Goal: Answer question/provide support: Share knowledge or assist other users

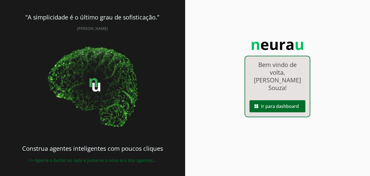
click at [296, 100] on span at bounding box center [278, 106] width 56 height 13
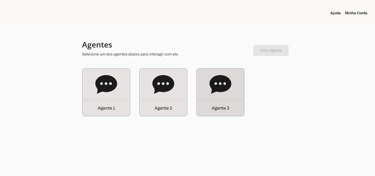
click at [216, 95] on div "Agente 3" at bounding box center [220, 92] width 47 height 47
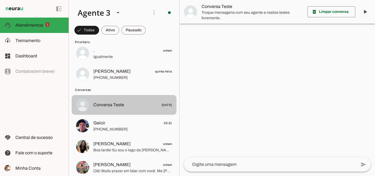
scroll to position [55, 0]
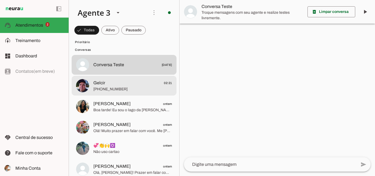
click at [124, 87] on span "[PHONE_NUMBER]" at bounding box center [132, 88] width 79 height 5
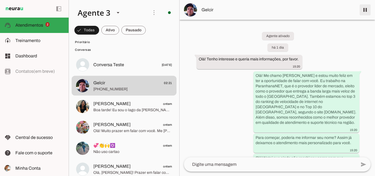
click at [360, 12] on span at bounding box center [364, 9] width 13 height 13
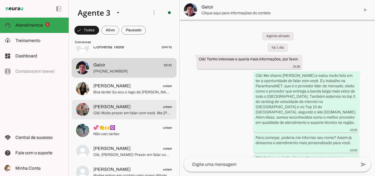
scroll to position [82, 0]
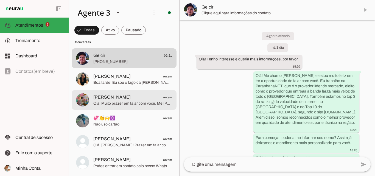
click at [145, 102] on span "Olá! Muito prazer em falar com você. Me [PERSON_NAME] e estou muito feliz com a…" at bounding box center [132, 103] width 79 height 5
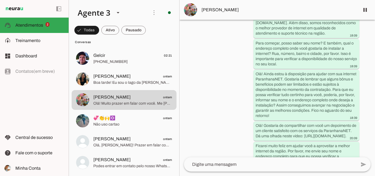
scroll to position [119, 0]
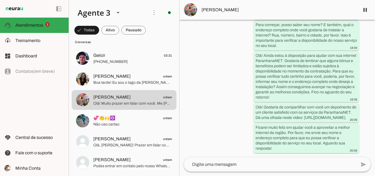
click at [267, 12] on span "[PERSON_NAME]" at bounding box center [278, 10] width 154 height 7
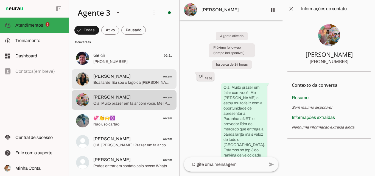
click at [133, 82] on span "Boa tarde! Eu sou o Iago da [PERSON_NAME], líder em internet banda larga no [GE…" at bounding box center [132, 82] width 79 height 5
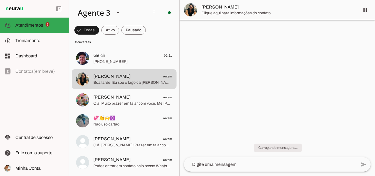
click at [243, 11] on span "Clique aqui para informações do contato" at bounding box center [278, 12] width 154 height 5
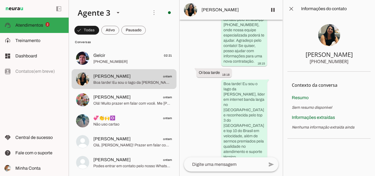
scroll to position [239, 0]
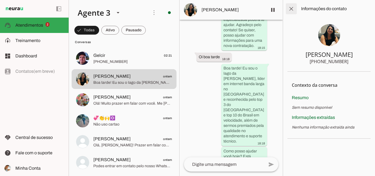
click at [290, 9] on span at bounding box center [290, 8] width 13 height 13
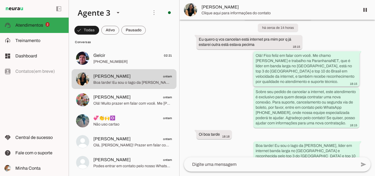
scroll to position [70, 0]
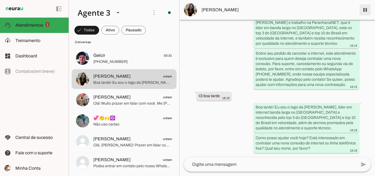
click at [368, 11] on span at bounding box center [364, 9] width 13 height 13
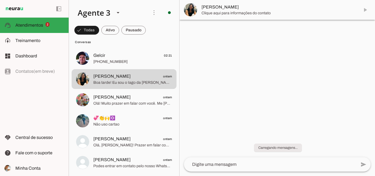
scroll to position [0, 0]
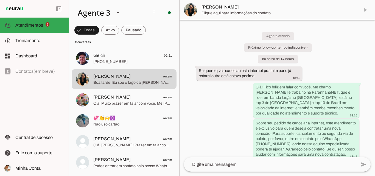
click at [259, 13] on span "Clique aqui para informações do contato" at bounding box center [278, 12] width 154 height 5
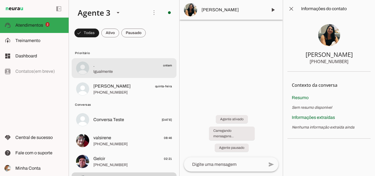
click at [112, 71] on span "Igualmente" at bounding box center [132, 71] width 79 height 5
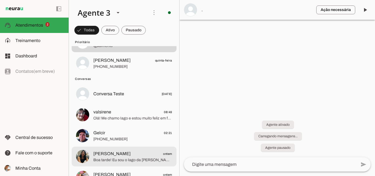
scroll to position [55, 0]
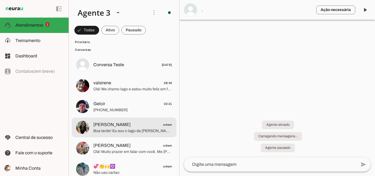
click at [128, 23] on md-item "Vera Oliveira ontem Boa tarde! Eu sou o Iago da ParanhanaNET, líder em internet…" at bounding box center [124, 13] width 105 height 20
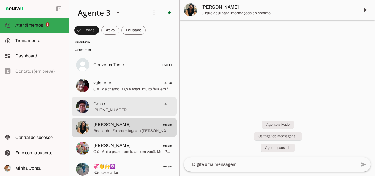
click at [127, 101] on span "Gelcir 02:21" at bounding box center [132, 103] width 79 height 7
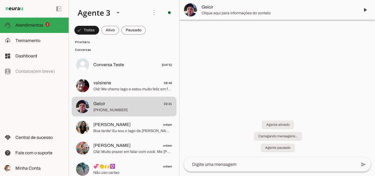
click at [278, 11] on span "Clique aqui para informações do contato" at bounding box center [278, 12] width 154 height 5
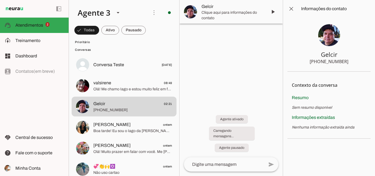
drag, startPoint x: 316, startPoint y: 55, endPoint x: 333, endPoint y: 61, distance: 17.8
click at [343, 67] on section "Gelcir +55 5499273450" at bounding box center [328, 45] width 83 height 54
drag, startPoint x: 317, startPoint y: 53, endPoint x: 353, endPoint y: 63, distance: 37.0
click at [353, 63] on section "Gelcir +55 5499273450" at bounding box center [328, 45] width 83 height 54
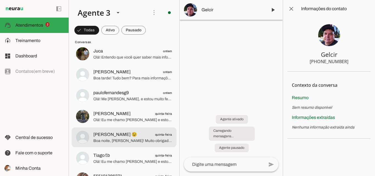
scroll to position [302, 0]
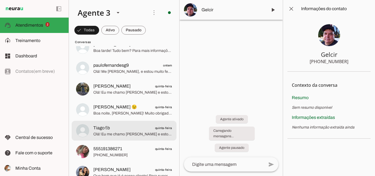
click at [137, 128] on span "Tiago f.b quinta-feira" at bounding box center [132, 127] width 79 height 7
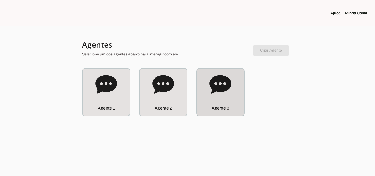
click at [223, 92] on icon at bounding box center [220, 84] width 22 height 19
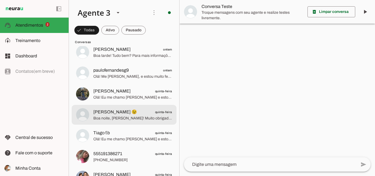
scroll to position [302, 0]
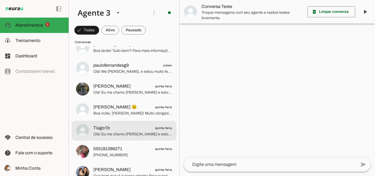
click at [141, 125] on span "Tiago f.b quinta-feira" at bounding box center [132, 127] width 79 height 7
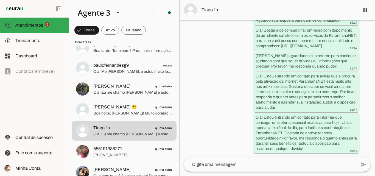
scroll to position [189, 0]
click at [364, 11] on span at bounding box center [364, 9] width 13 height 13
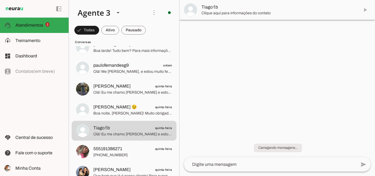
scroll to position [0, 0]
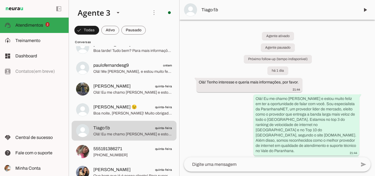
click at [270, 10] on span "Tiago f.b" at bounding box center [278, 10] width 154 height 7
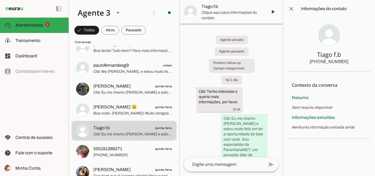
drag, startPoint x: 316, startPoint y: 55, endPoint x: 351, endPoint y: 61, distance: 35.2
click at [351, 61] on section "Tiago f.b [PHONE_NUMBER]" at bounding box center [328, 45] width 83 height 54
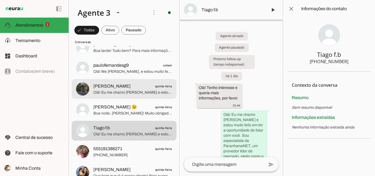
click at [139, 94] on span "Olá! Eu me chamo [PERSON_NAME] e estou muito feliz pela oportunidade de convers…" at bounding box center [132, 92] width 79 height 5
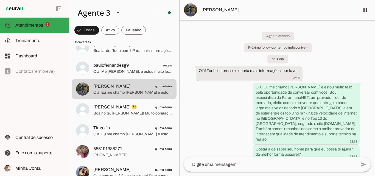
scroll to position [168, 0]
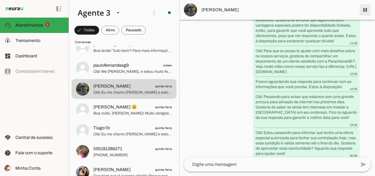
click at [366, 12] on span at bounding box center [364, 9] width 13 height 13
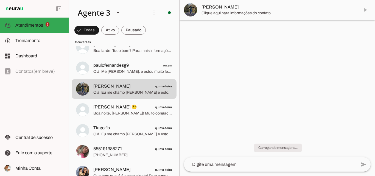
scroll to position [0, 0]
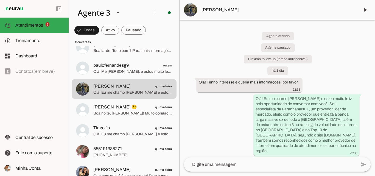
click at [211, 14] on md-item "[PERSON_NAME]" at bounding box center [276, 10] width 195 height 20
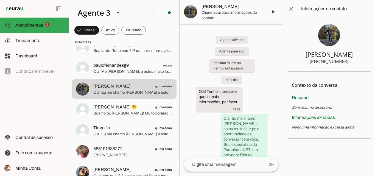
drag, startPoint x: 298, startPoint y: 53, endPoint x: 350, endPoint y: 70, distance: 54.3
click at [350, 70] on section "[PERSON_NAME] [PHONE_NUMBER]" at bounding box center [328, 45] width 83 height 54
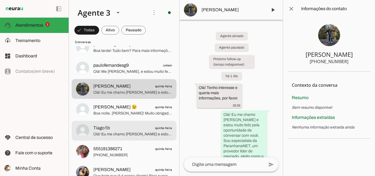
click at [126, 132] on span "Olá! Eu me chamo [PERSON_NAME] e estou muito feliz em ter a oportunidade de fal…" at bounding box center [132, 133] width 79 height 5
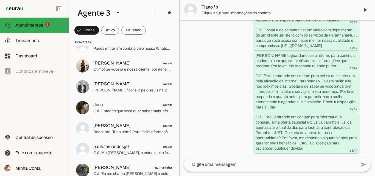
scroll to position [219, 0]
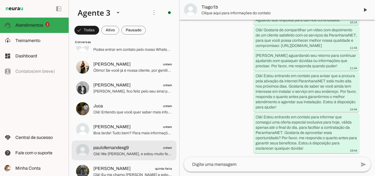
click at [132, 155] on span "Olá! Me [PERSON_NAME], e estou muito feliz em falar com você hoje. A ParanhanaN…" at bounding box center [132, 153] width 79 height 5
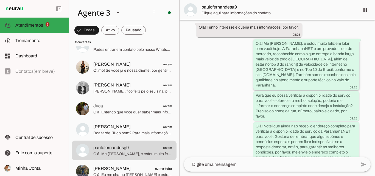
scroll to position [150, 0]
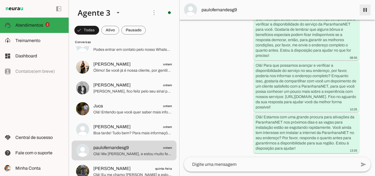
click at [362, 12] on span at bounding box center [364, 9] width 13 height 13
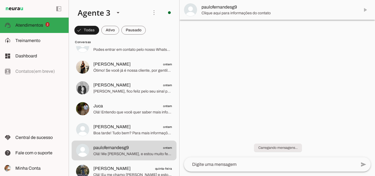
scroll to position [0, 0]
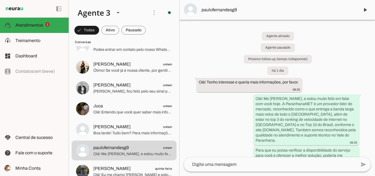
click at [234, 11] on span "paulofernandesg9" at bounding box center [278, 10] width 154 height 7
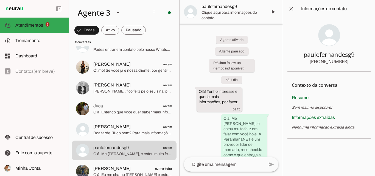
drag, startPoint x: 301, startPoint y: 56, endPoint x: 347, endPoint y: 66, distance: 46.8
click at [347, 66] on section "paulofernandesg9 [PHONE_NUMBER]" at bounding box center [328, 45] width 83 height 54
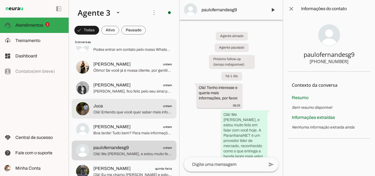
click at [121, 114] on span "Olá! Entendo que você quer saber mais informações. A ParanhanaNET é líder em ve…" at bounding box center [132, 111] width 79 height 5
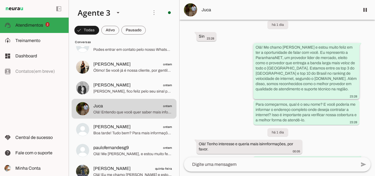
scroll to position [27, 0]
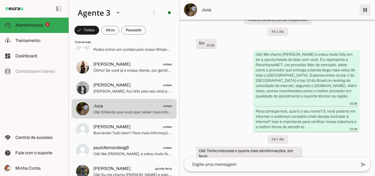
click at [362, 9] on span at bounding box center [364, 9] width 13 height 13
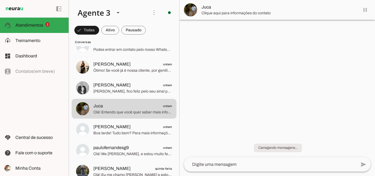
scroll to position [0, 0]
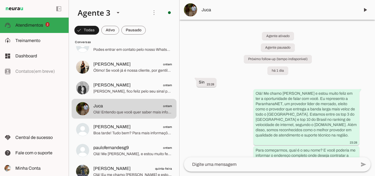
click at [234, 14] on md-item "Juca" at bounding box center [276, 10] width 195 height 20
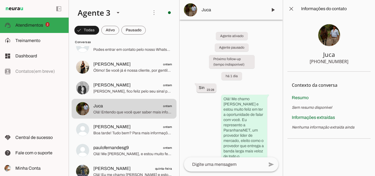
drag, startPoint x: 317, startPoint y: 55, endPoint x: 346, endPoint y: 63, distance: 29.6
click at [350, 63] on section "Juca [PHONE_NUMBER]" at bounding box center [328, 45] width 83 height 54
drag, startPoint x: 320, startPoint y: 51, endPoint x: 354, endPoint y: 63, distance: 35.3
click at [354, 63] on section "Juca [PHONE_NUMBER]" at bounding box center [328, 45] width 83 height 54
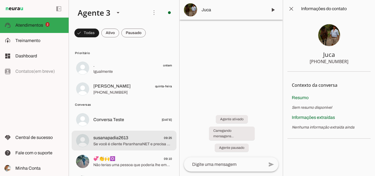
click at [140, 138] on span "susanapadia2613 09:25" at bounding box center [132, 137] width 79 height 7
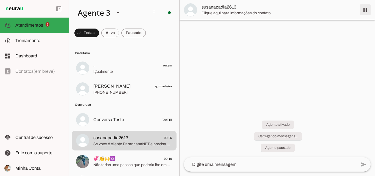
click at [364, 14] on span at bounding box center [364, 9] width 13 height 13
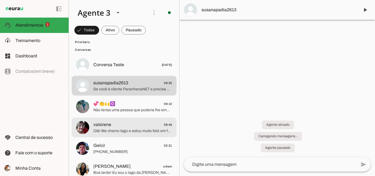
scroll to position [82, 0]
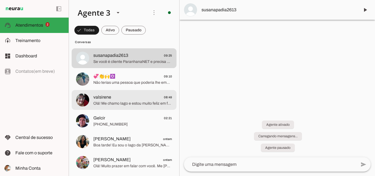
click at [140, 98] on span "valsirene 08:49" at bounding box center [132, 97] width 79 height 7
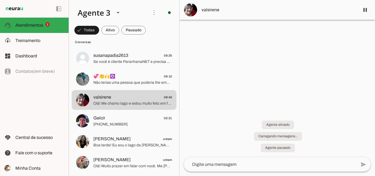
click at [228, 9] on span "valsirene" at bounding box center [278, 10] width 154 height 7
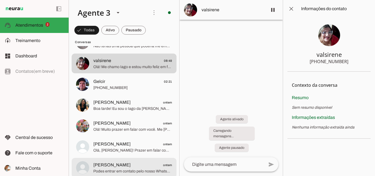
scroll to position [110, 0]
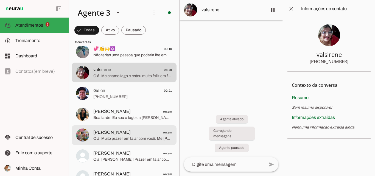
click at [139, 138] on span "Olá! Muito prazer em falar com você. Me [PERSON_NAME] e estou muito feliz com a…" at bounding box center [132, 138] width 79 height 5
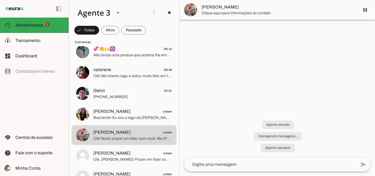
drag, startPoint x: 261, startPoint y: 9, endPoint x: 277, endPoint y: 14, distance: 16.8
click at [262, 9] on span "[PERSON_NAME]" at bounding box center [278, 7] width 154 height 7
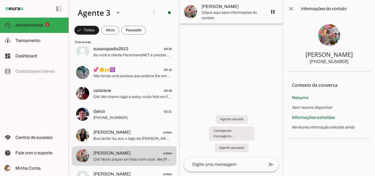
drag, startPoint x: 321, startPoint y: 61, endPoint x: 347, endPoint y: 63, distance: 26.7
click at [347, 63] on section "[PERSON_NAME] [PHONE_NUMBER]" at bounding box center [328, 45] width 83 height 54
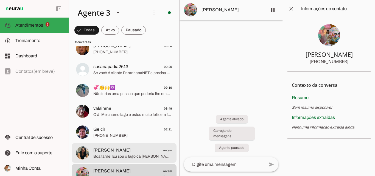
scroll to position [82, 0]
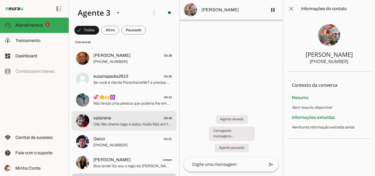
click at [135, 123] on span "Olá! Me chamo Iago e estou muito feliz em falar com você. Sou consultor da [PER…" at bounding box center [132, 123] width 79 height 5
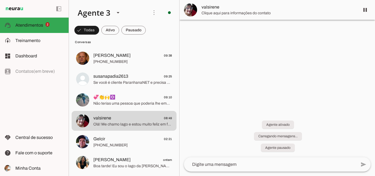
click at [264, 8] on span "valsirene" at bounding box center [278, 7] width 154 height 7
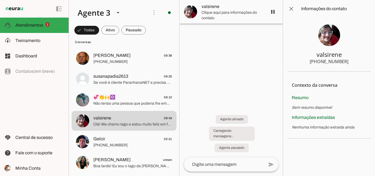
drag, startPoint x: 320, startPoint y: 63, endPoint x: 367, endPoint y: 66, distance: 46.7
click at [367, 66] on section "valsirene [PHONE_NUMBER]" at bounding box center [328, 45] width 83 height 54
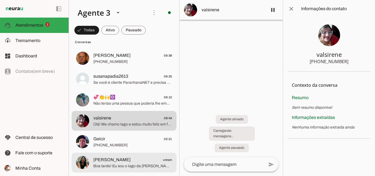
click at [140, 161] on span "[PERSON_NAME] ontem" at bounding box center [132, 159] width 79 height 7
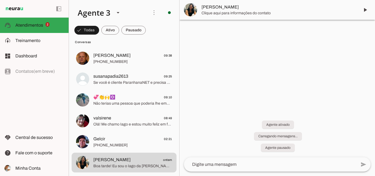
click at [277, 6] on span "[PERSON_NAME]" at bounding box center [278, 7] width 154 height 7
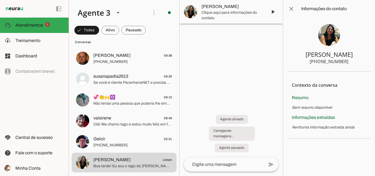
drag, startPoint x: 321, startPoint y: 63, endPoint x: 360, endPoint y: 66, distance: 39.6
click at [360, 66] on section "[PERSON_NAME] [PHONE_NUMBER]" at bounding box center [328, 45] width 83 height 54
